Goal: Book appointment/travel/reservation

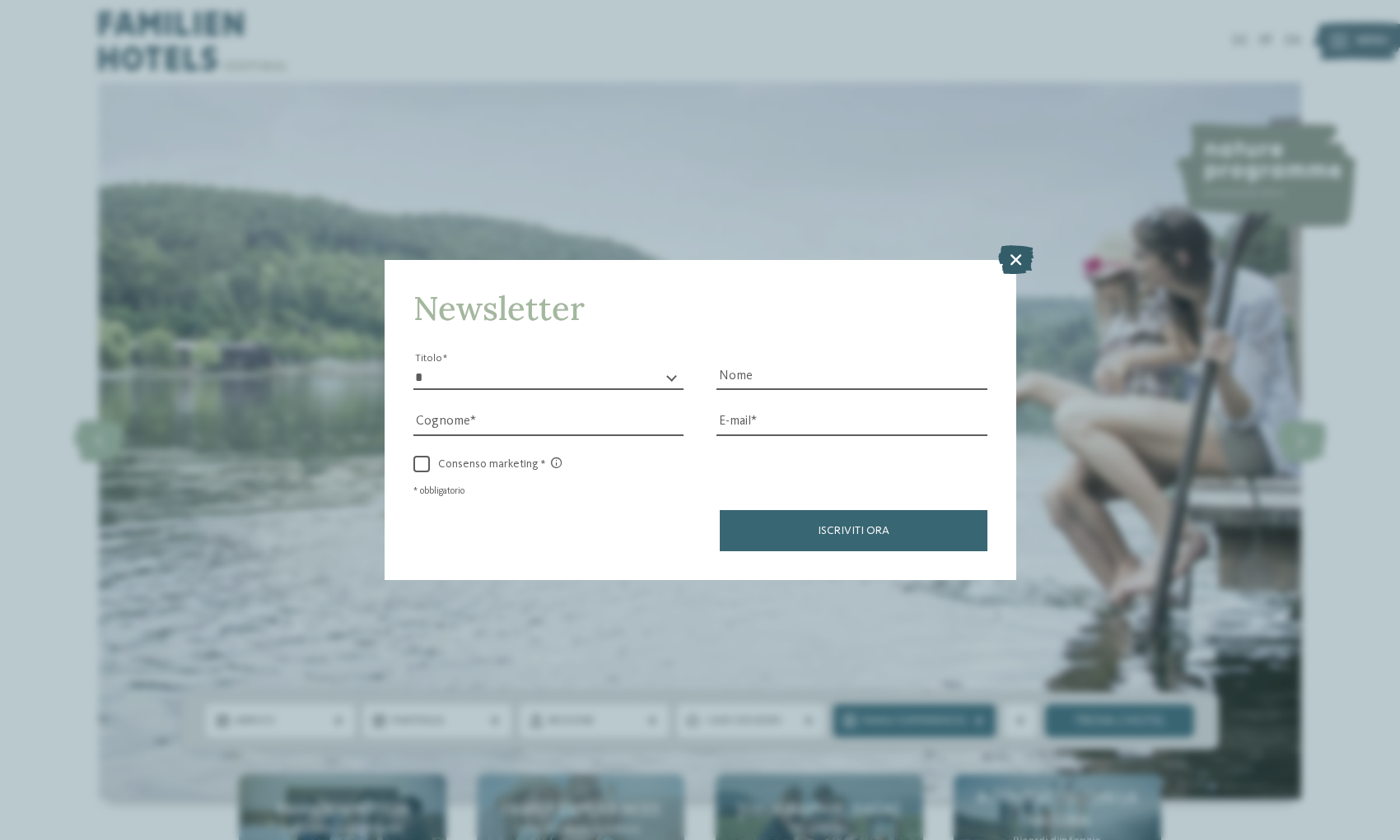
click at [1018, 259] on icon at bounding box center [1016, 259] width 36 height 29
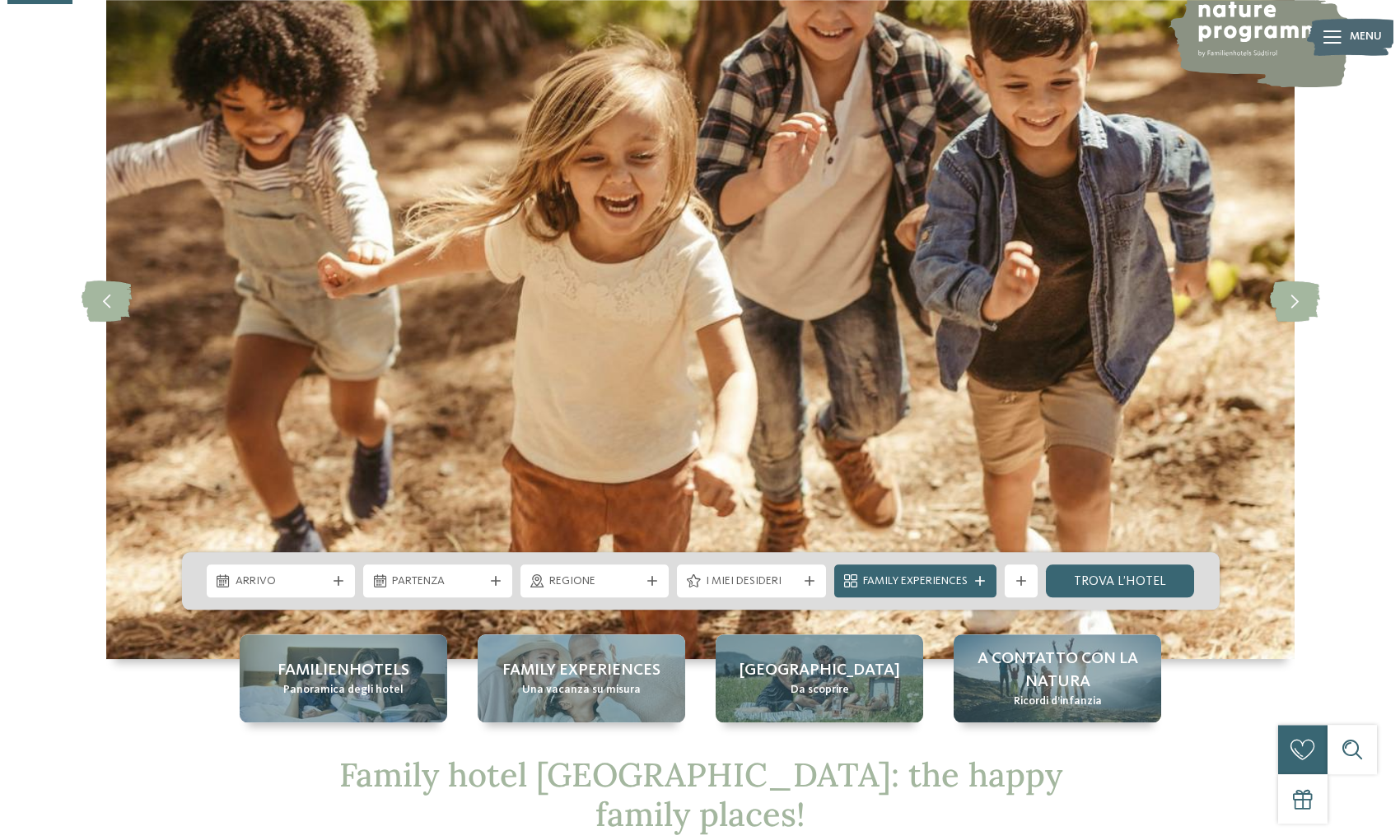
scroll to position [336, 0]
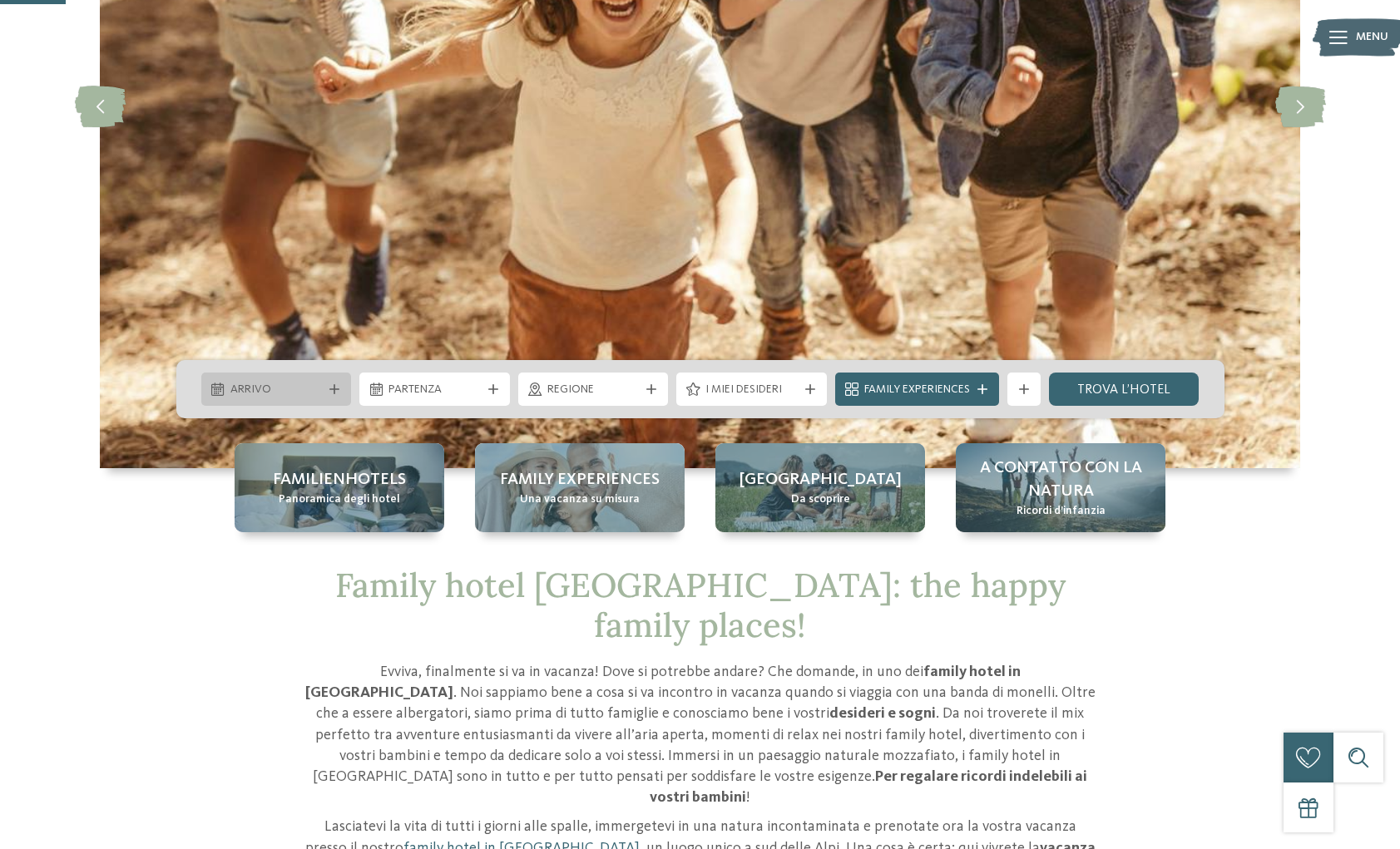
click at [335, 389] on icon at bounding box center [335, 390] width 10 height 10
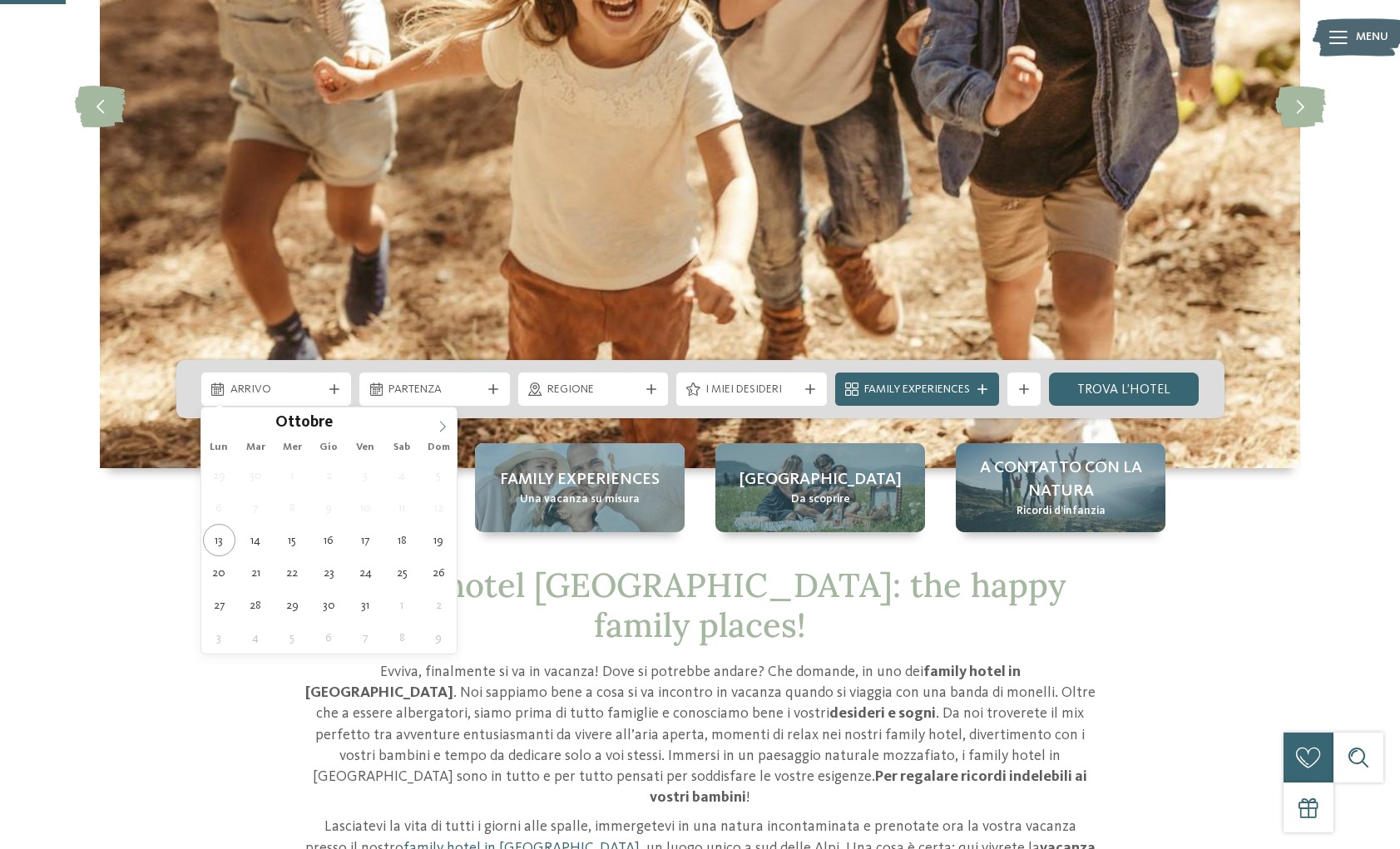
click at [442, 429] on icon at bounding box center [443, 425] width 6 height 11
type input "****"
click at [442, 429] on icon at bounding box center [443, 425] width 6 height 11
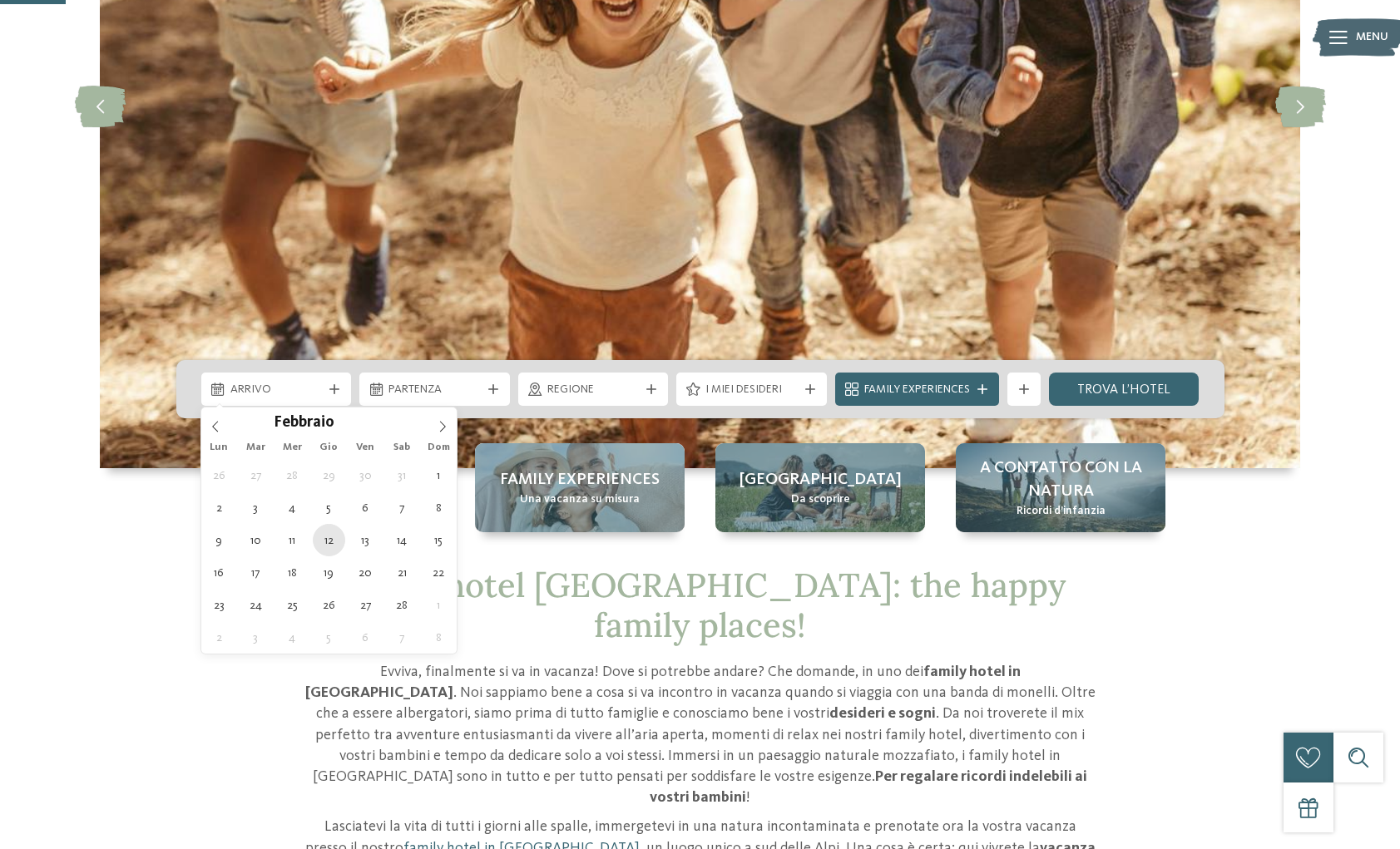
type div "[DATE]"
type input "****"
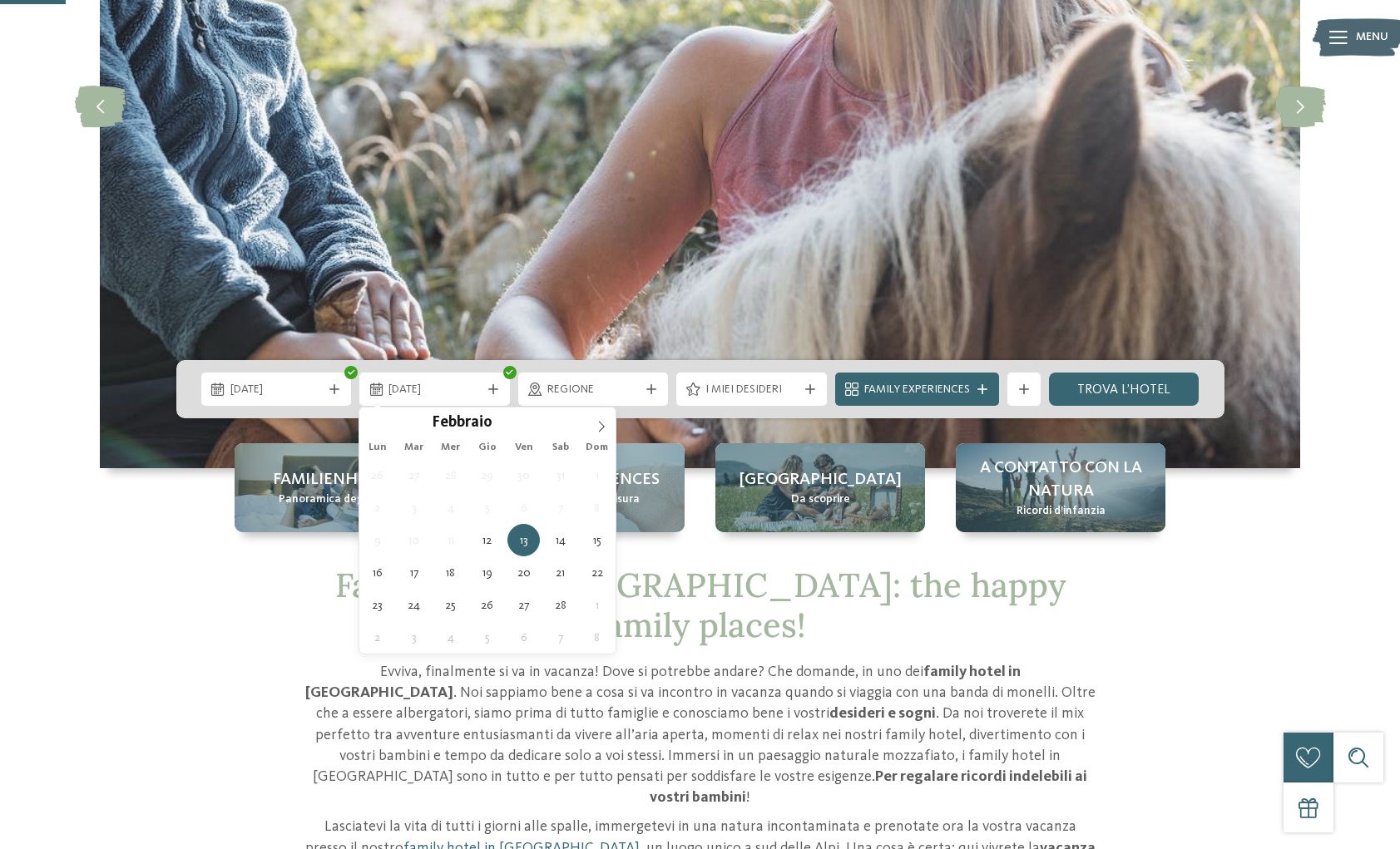
type div "[DATE]"
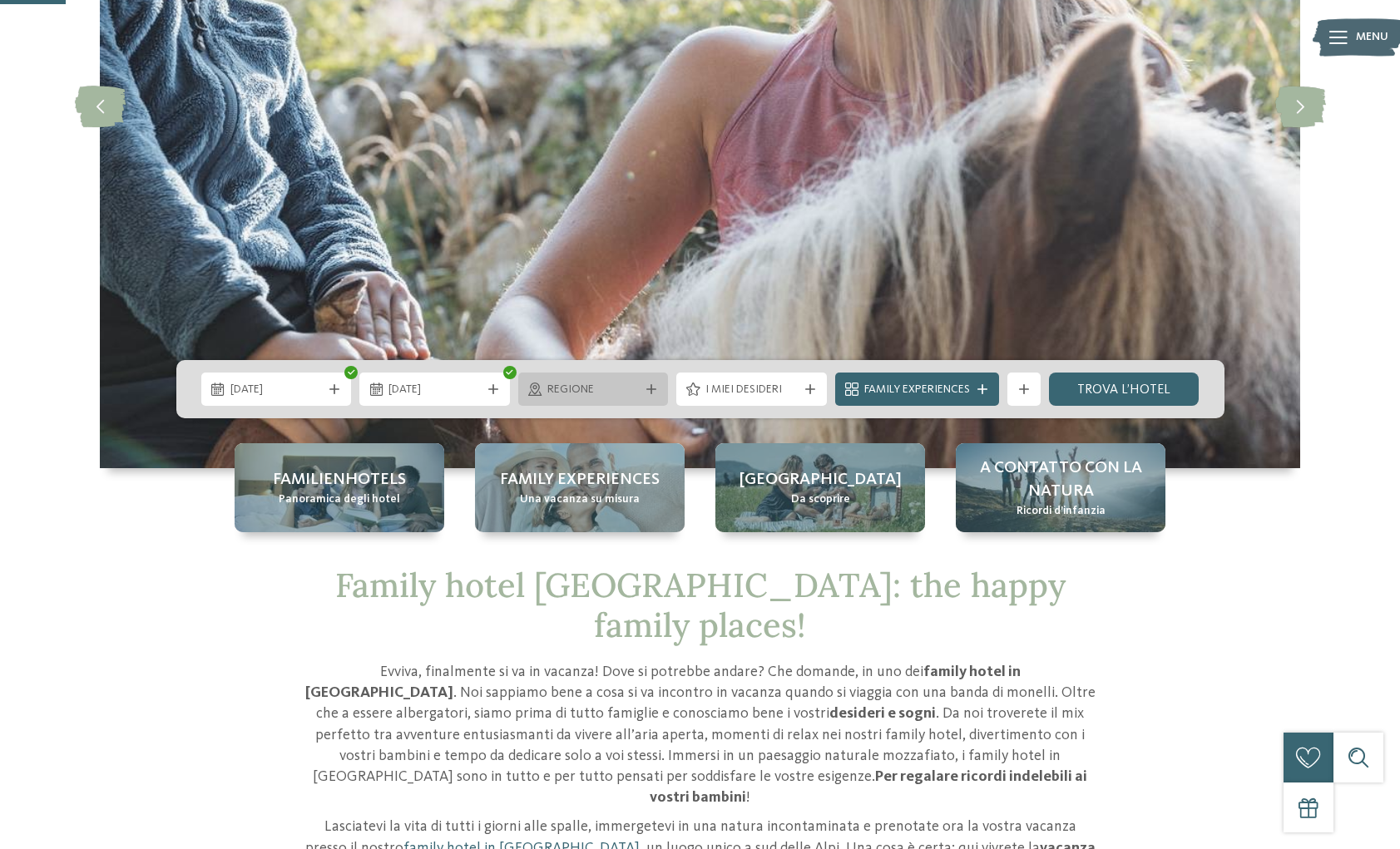
click at [652, 388] on icon at bounding box center [651, 390] width 10 height 10
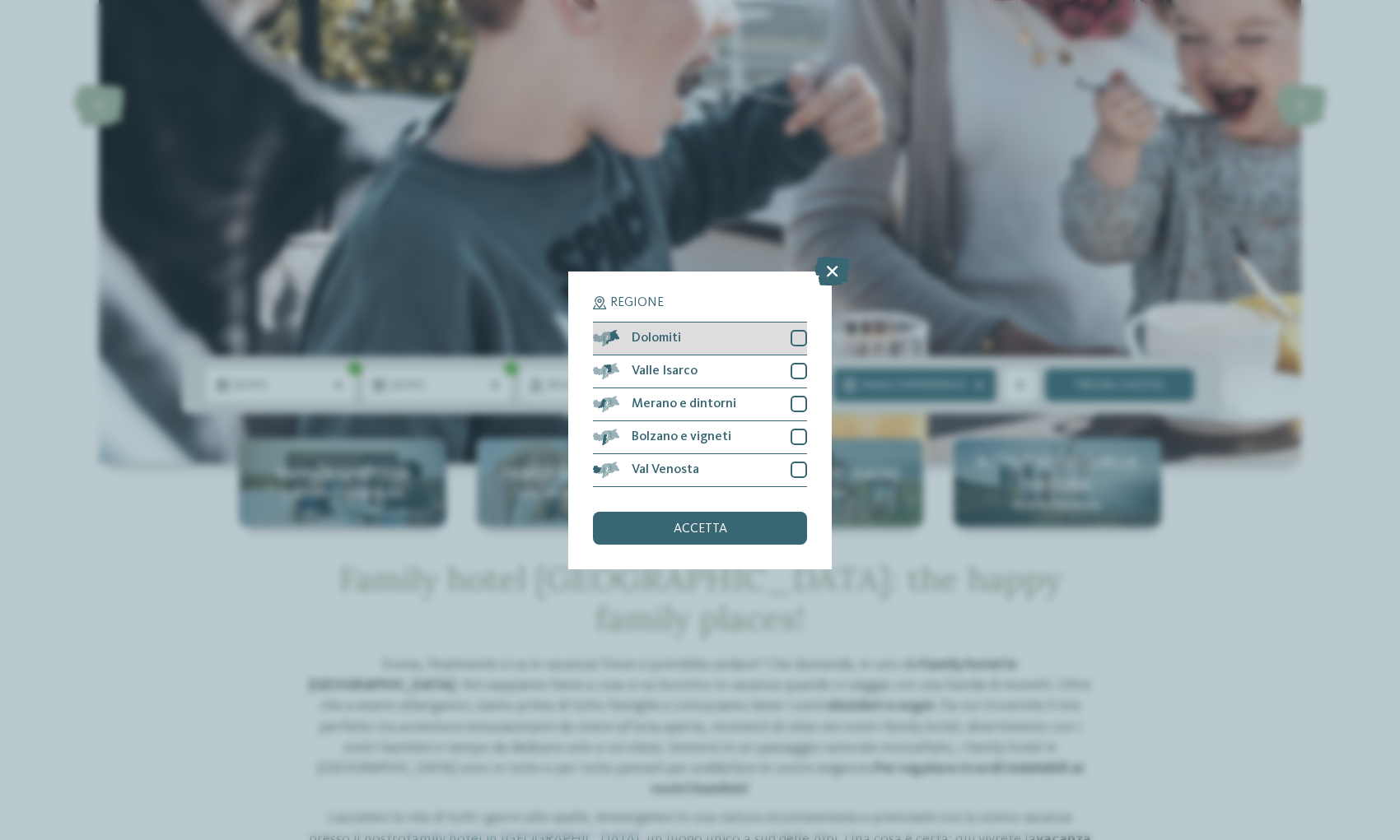
click at [800, 340] on div at bounding box center [799, 338] width 17 height 17
click at [713, 532] on span "accetta" at bounding box center [700, 529] width 53 height 13
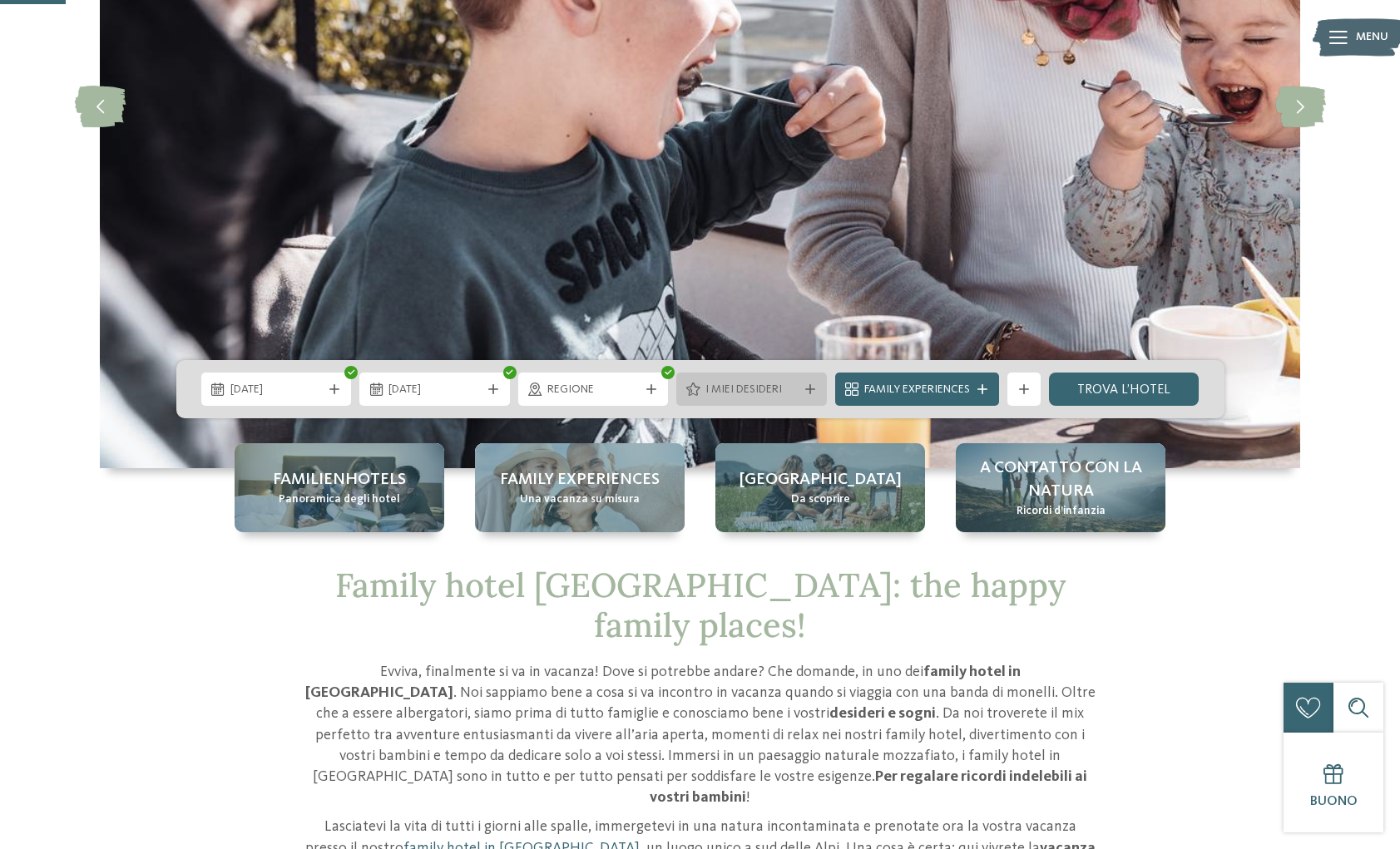
click at [810, 390] on icon at bounding box center [810, 390] width 10 height 10
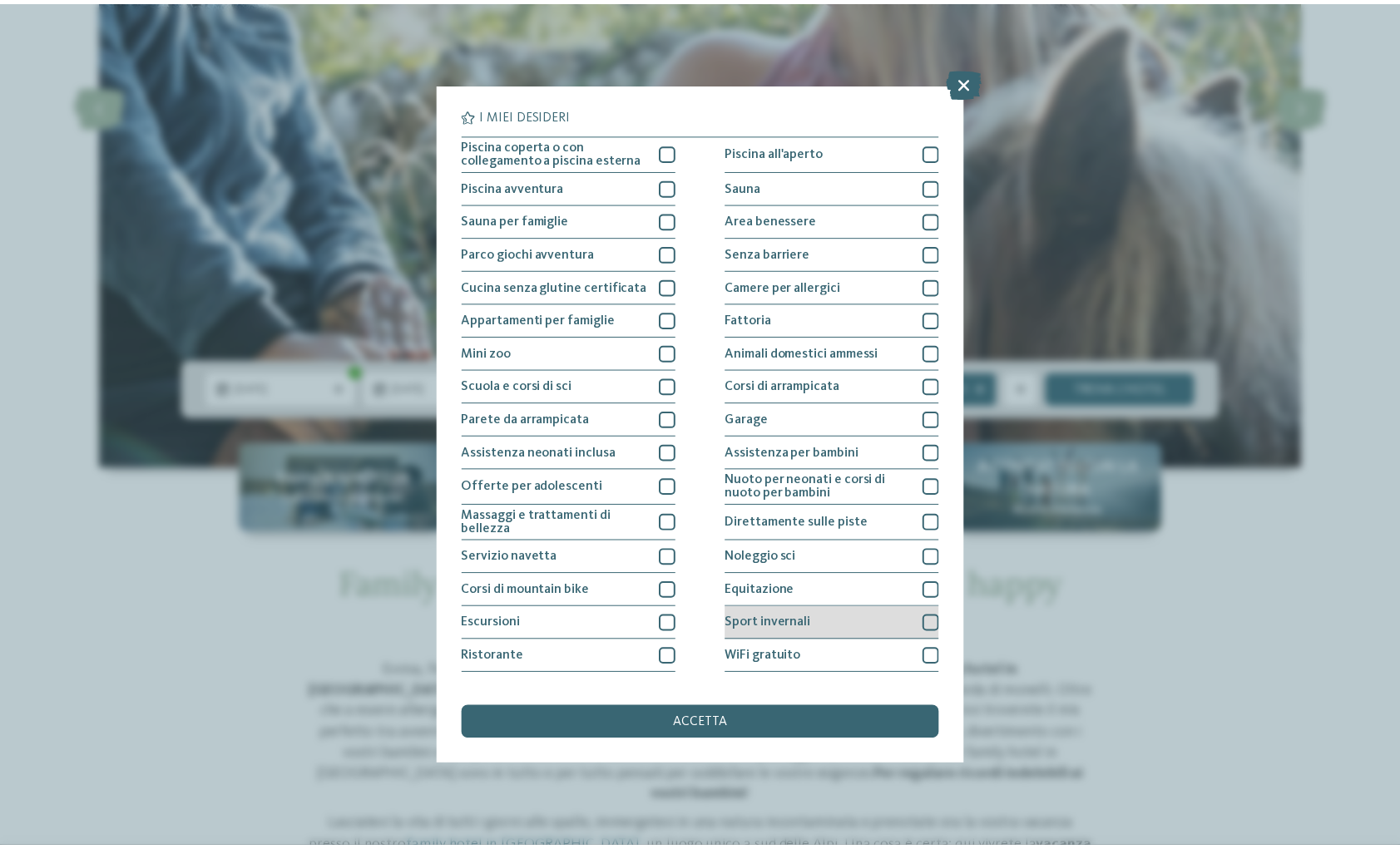
scroll to position [25, 0]
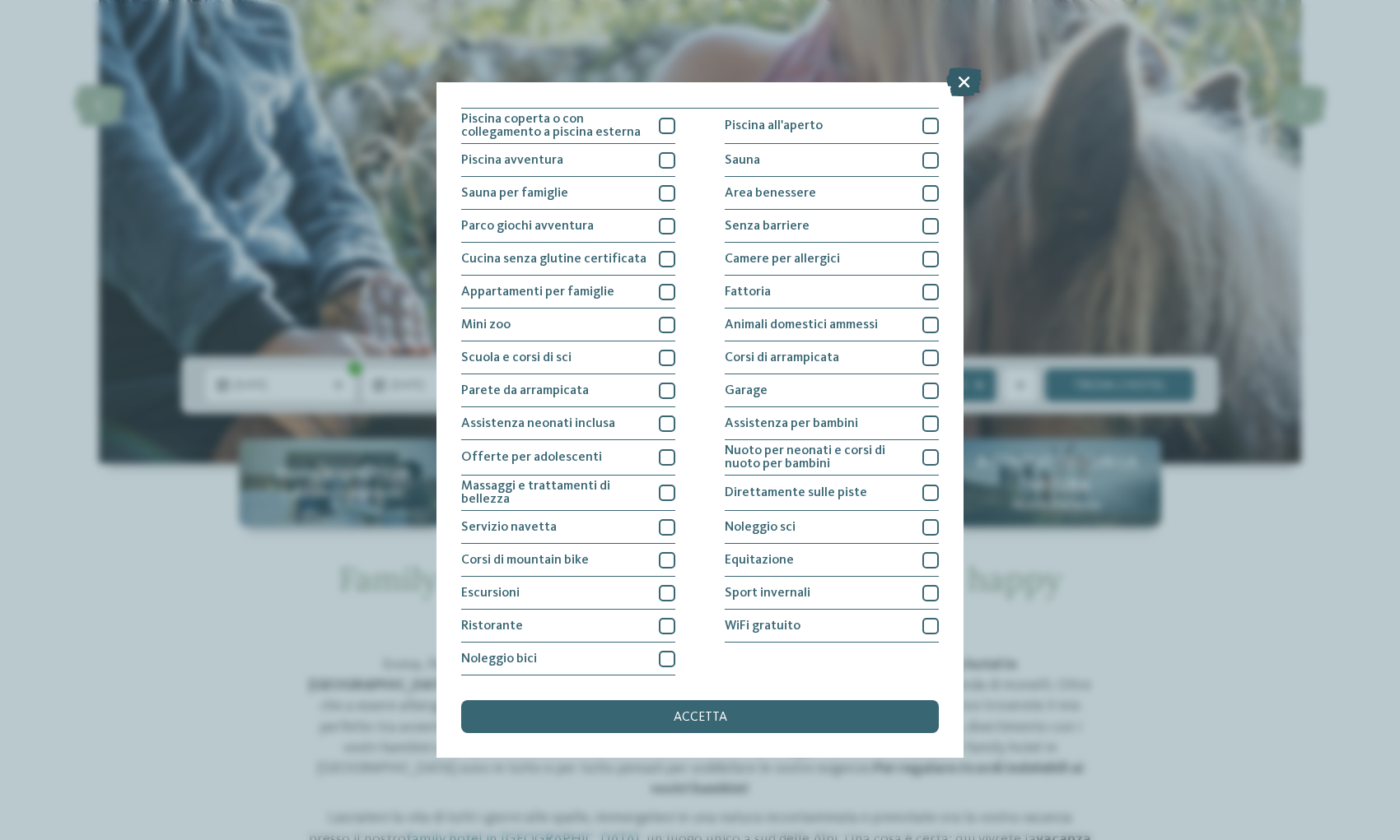
click at [964, 86] on icon at bounding box center [964, 81] width 36 height 29
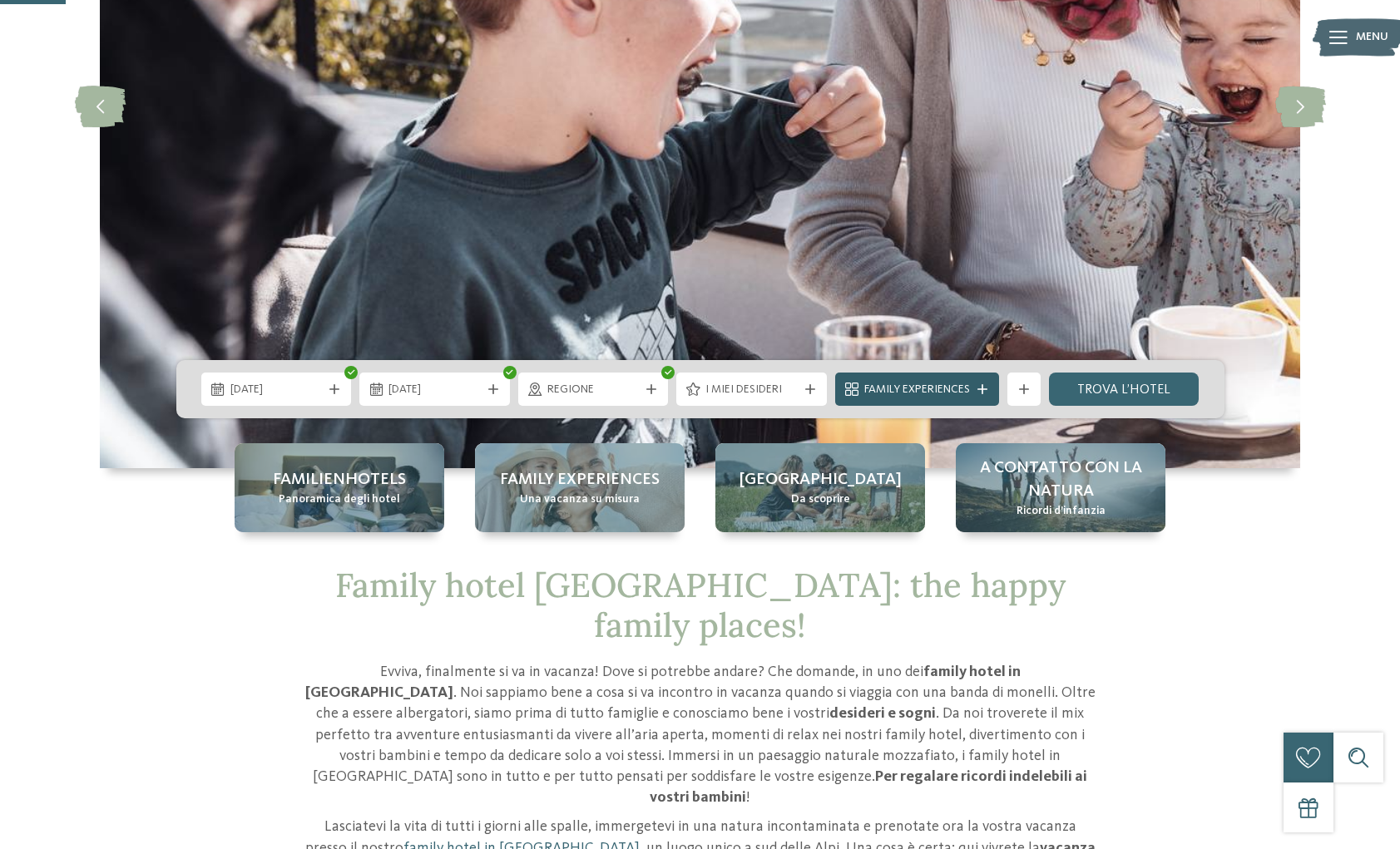
click at [989, 390] on div at bounding box center [982, 390] width 17 height 10
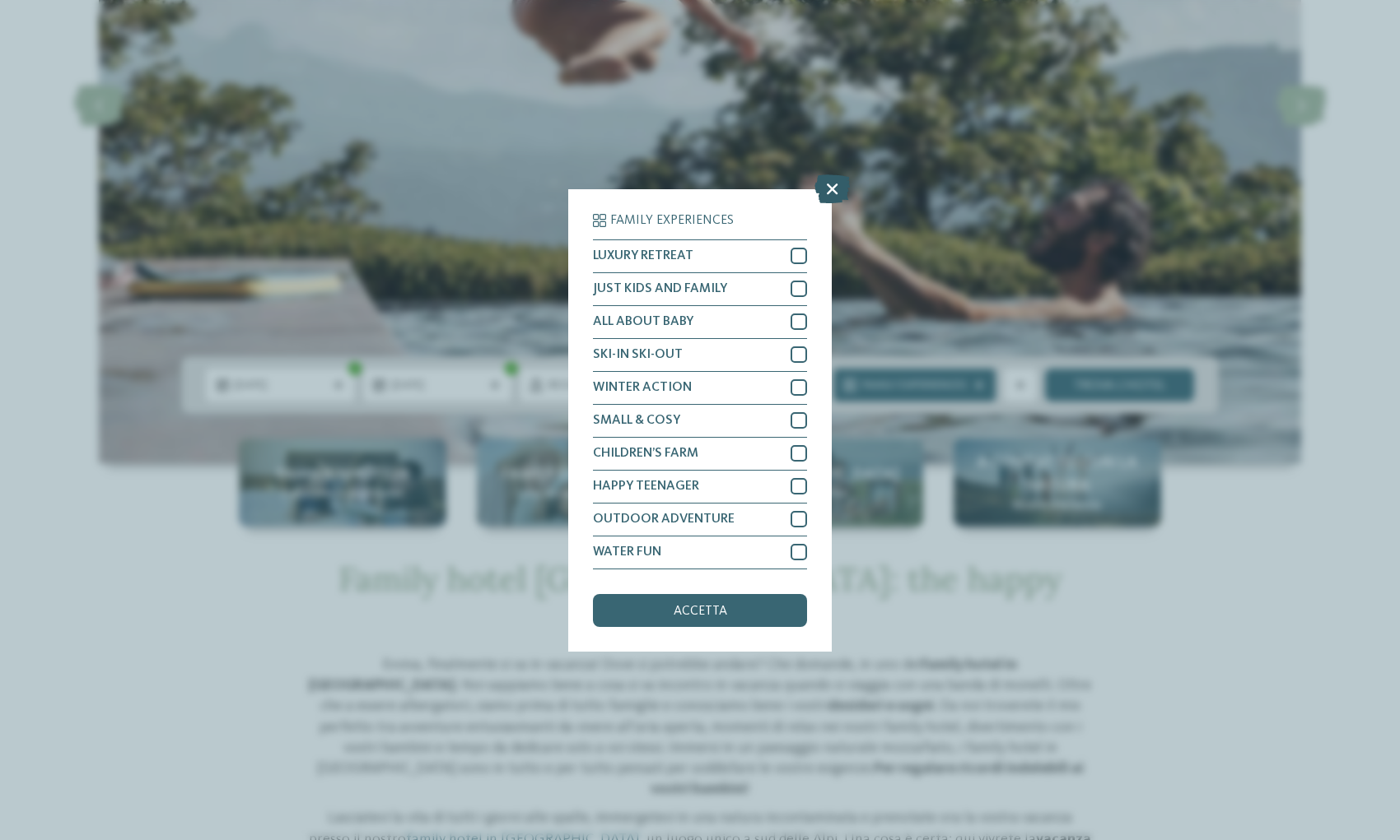
click at [835, 188] on icon at bounding box center [832, 188] width 36 height 29
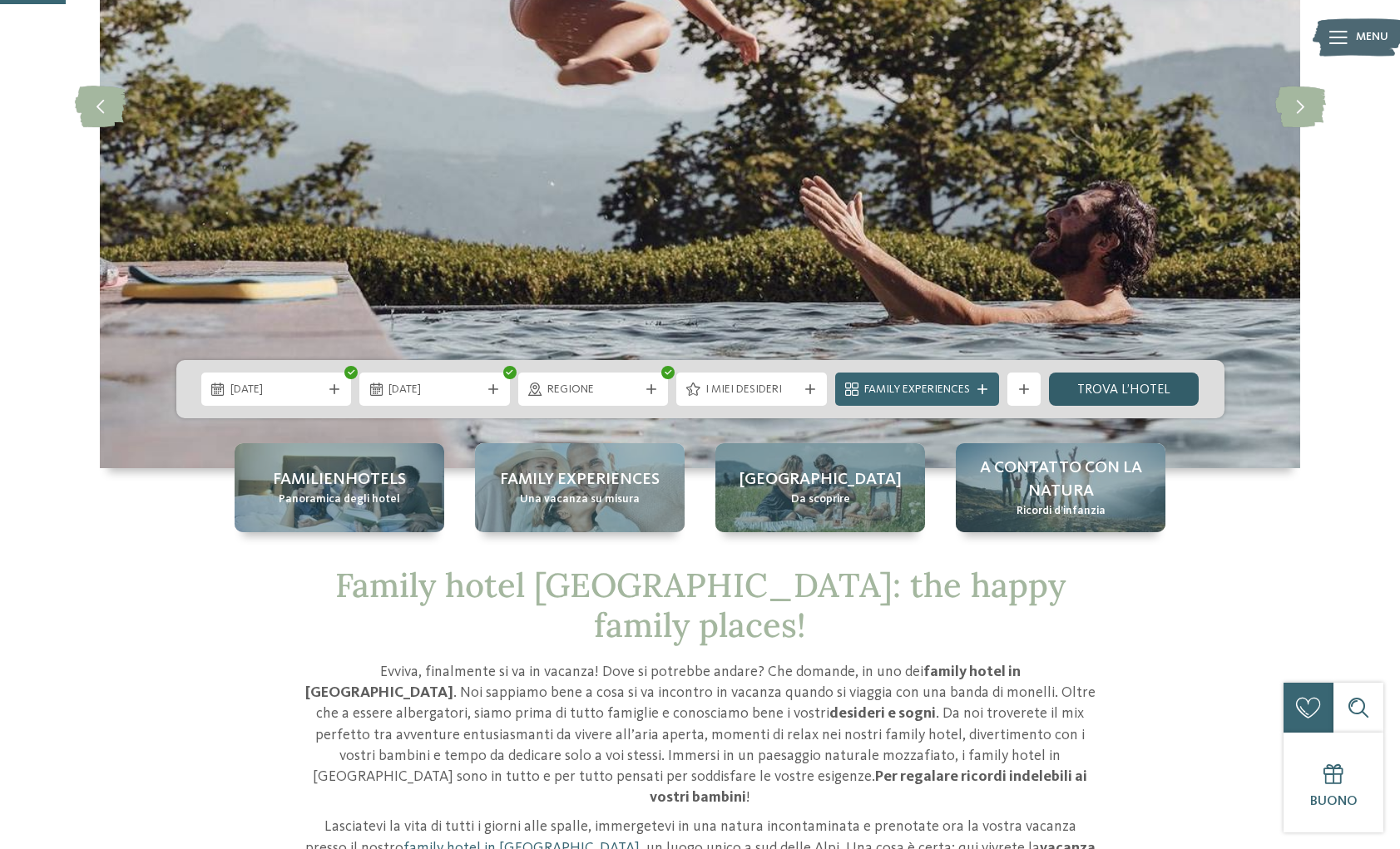
click at [1137, 391] on link "trova l’hotel" at bounding box center [1123, 389] width 151 height 33
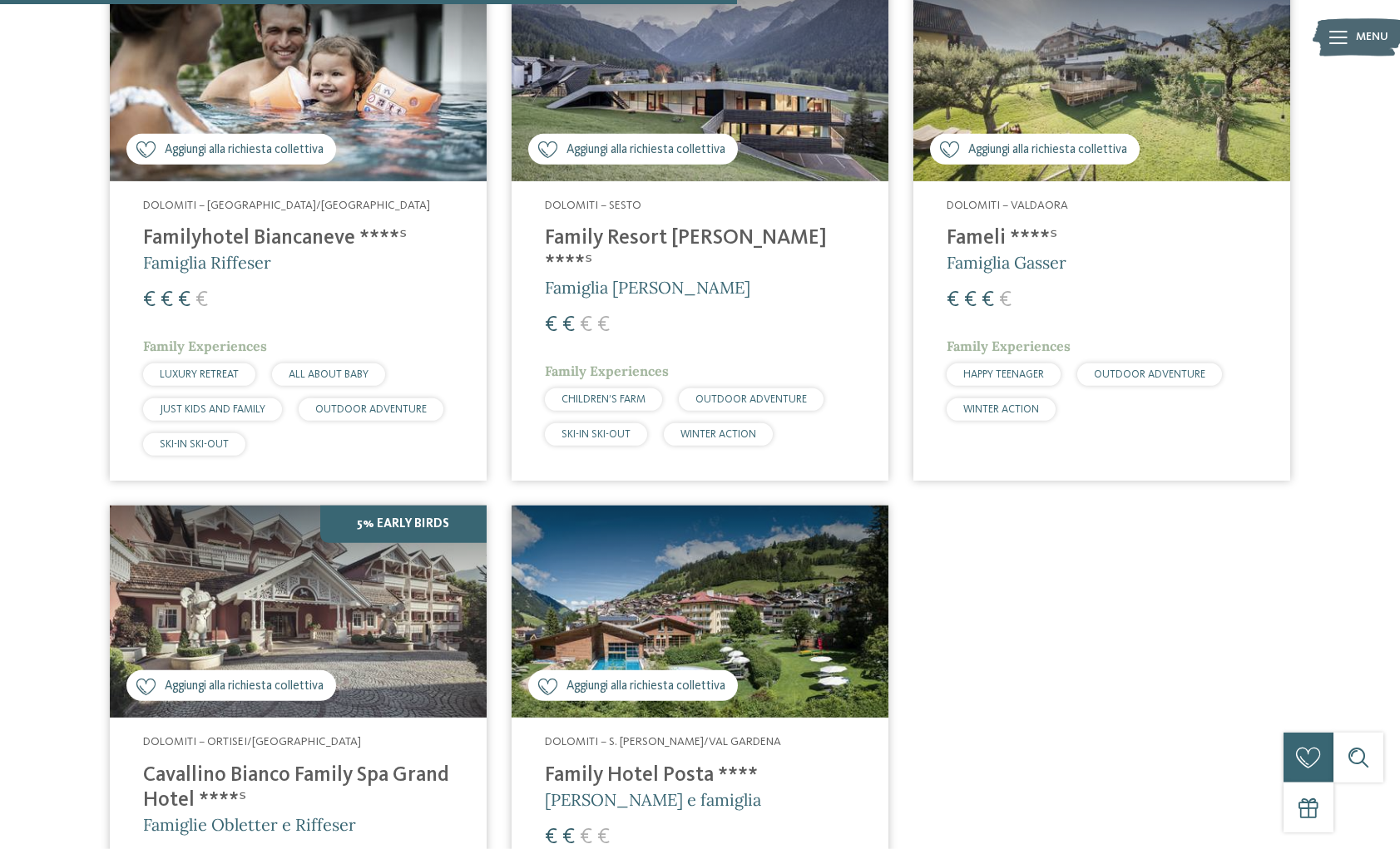
scroll to position [1103, 0]
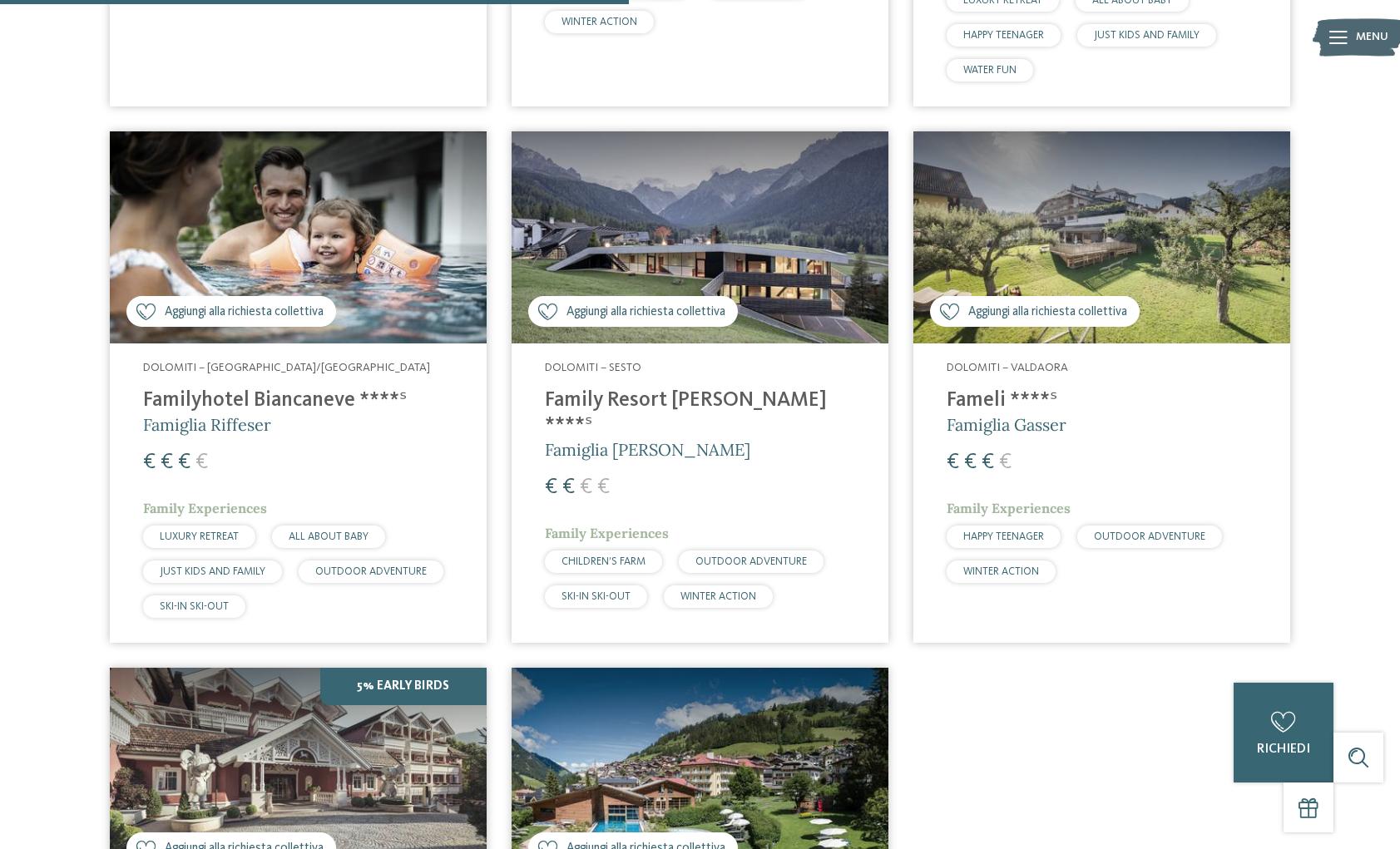
click at [1062, 439] on div "Dolomiti – Valdaora Fameli ****ˢ Famiglia Gasser € € € € Family Experiences HAP…" at bounding box center [1101, 475] width 376 height 265
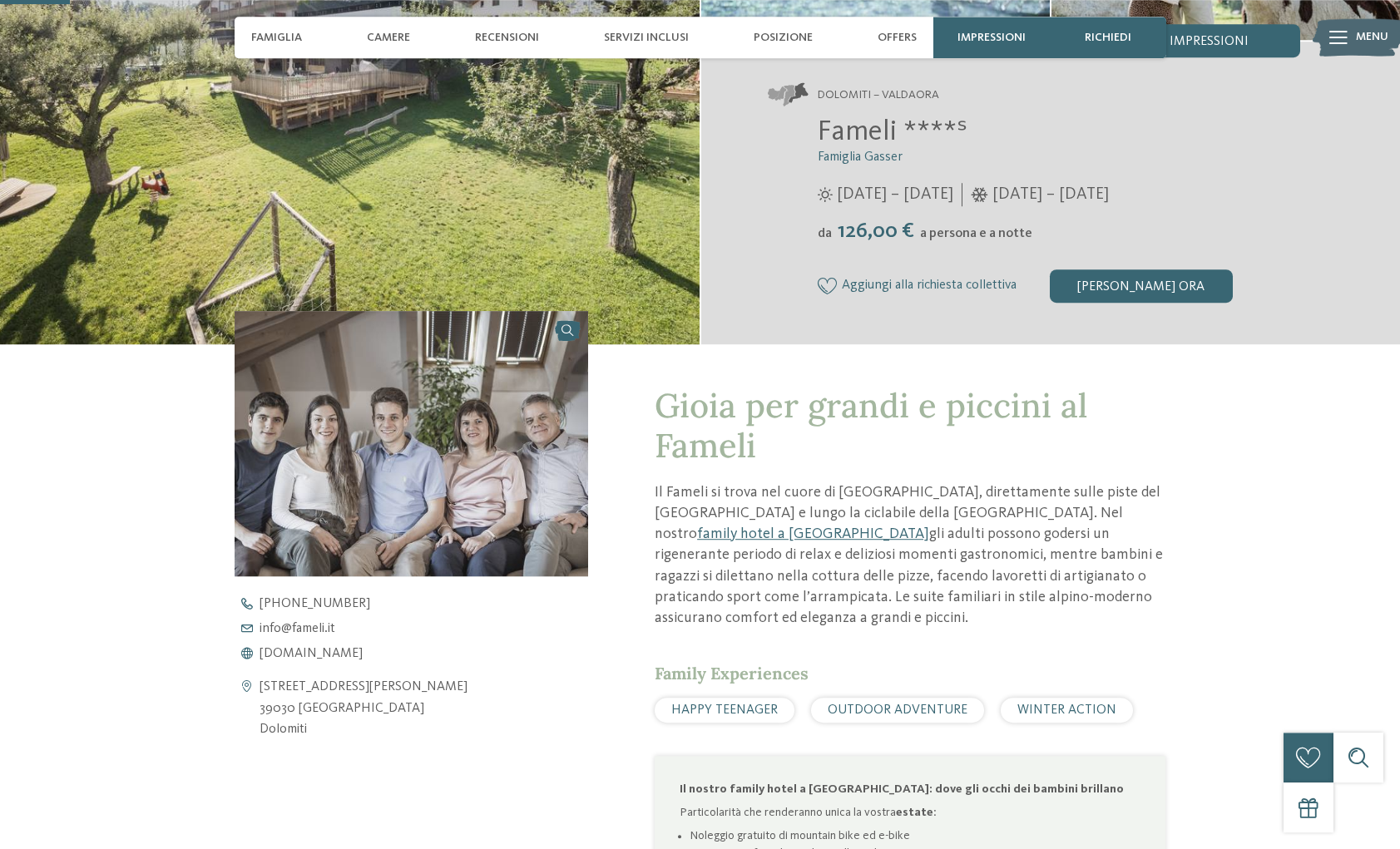
scroll to position [594, 0]
